Goal: Task Accomplishment & Management: Use online tool/utility

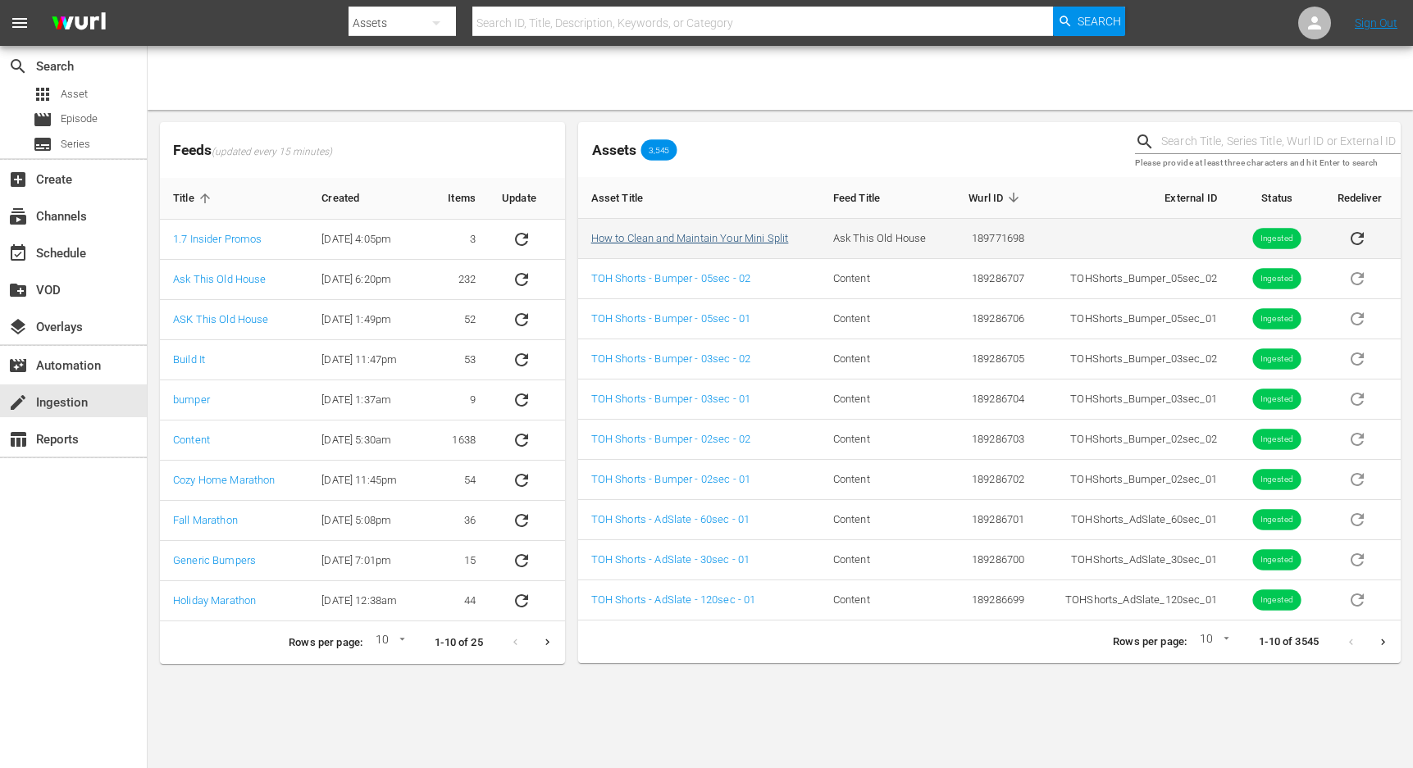
click at [709, 243] on link "How to Clean and Maintain Your Mini Split" at bounding box center [690, 238] width 198 height 12
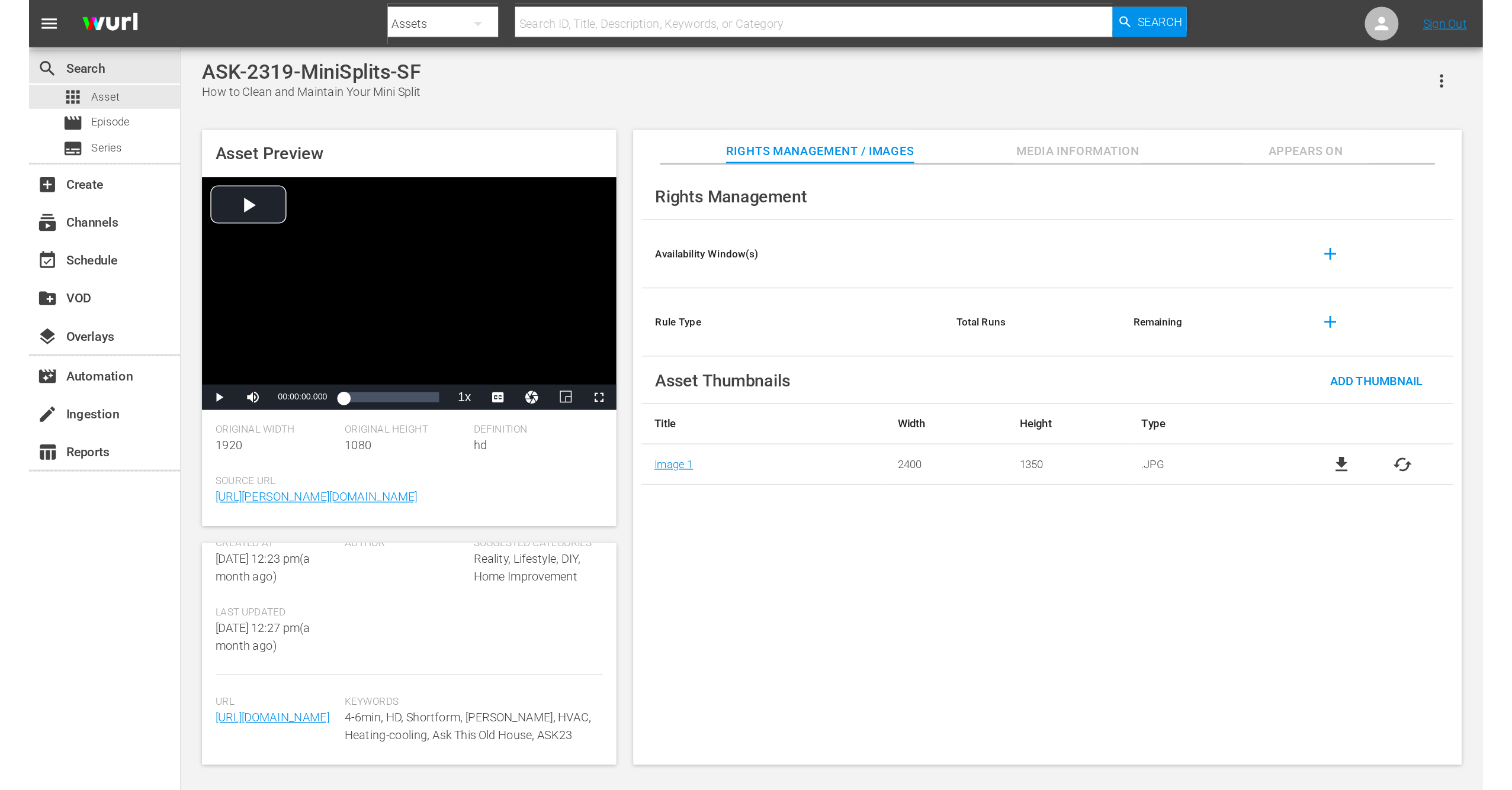
scroll to position [324, 0]
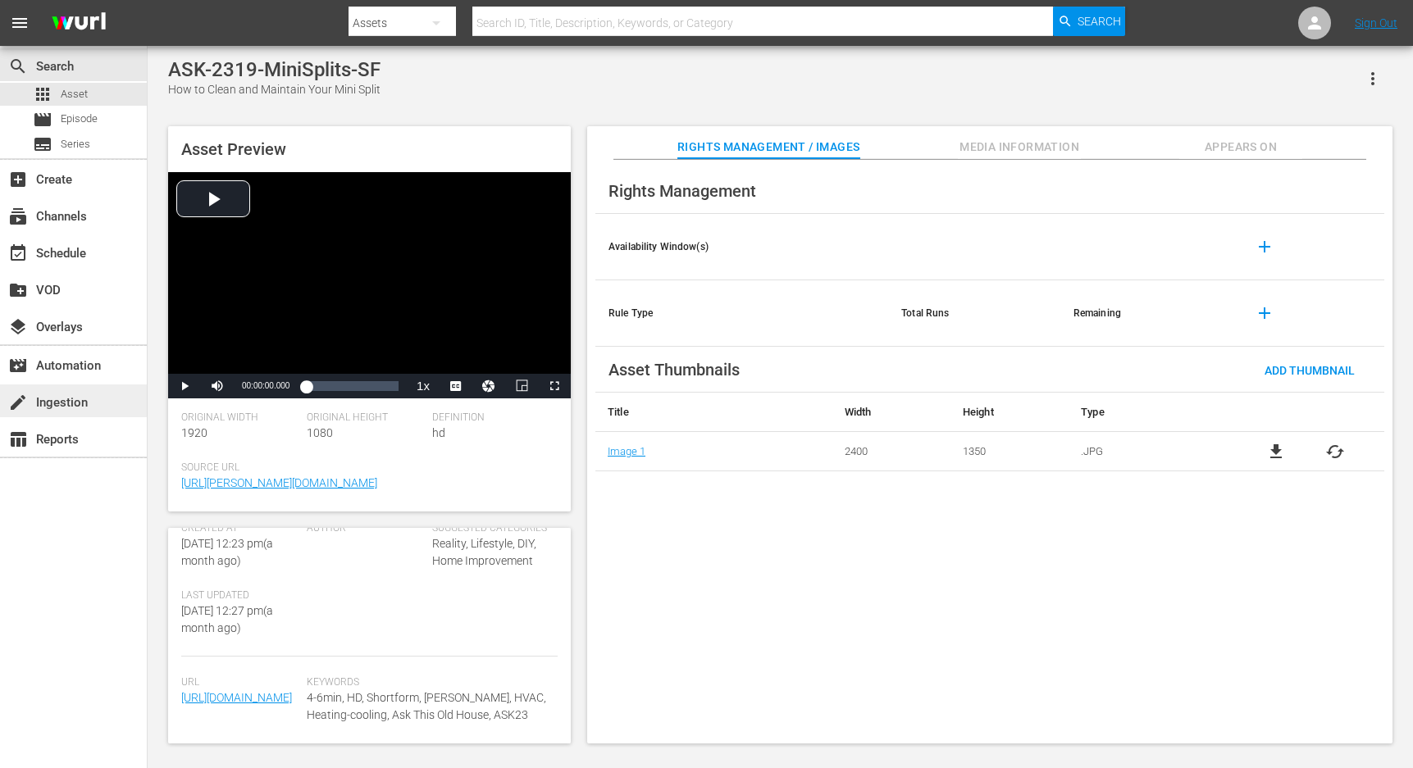
click at [80, 407] on div "create Ingestion" at bounding box center [46, 400] width 92 height 15
